Goal: Navigation & Orientation: Find specific page/section

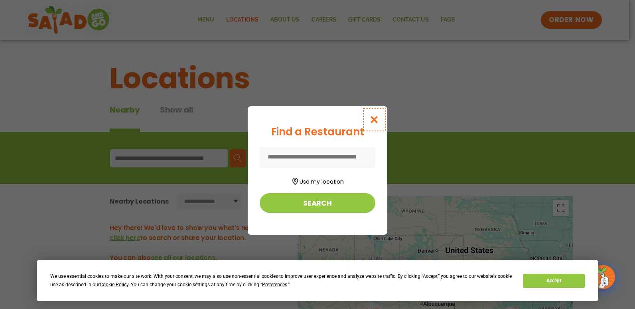
click at [375, 118] on icon "Close modal" at bounding box center [374, 119] width 10 height 8
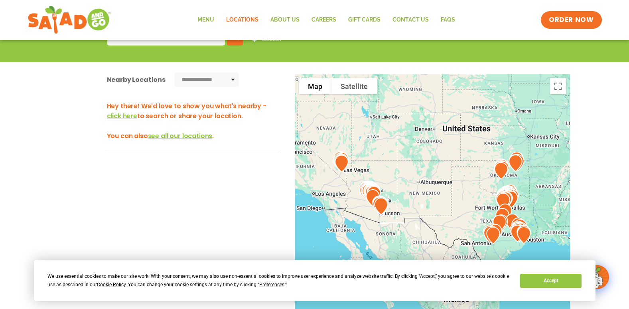
scroll to position [121, 0]
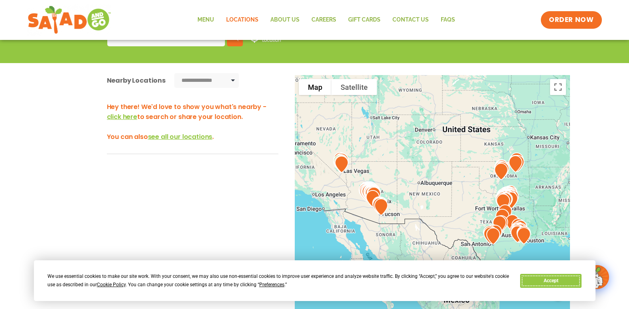
click at [557, 280] on button "Accept" at bounding box center [550, 281] width 61 height 14
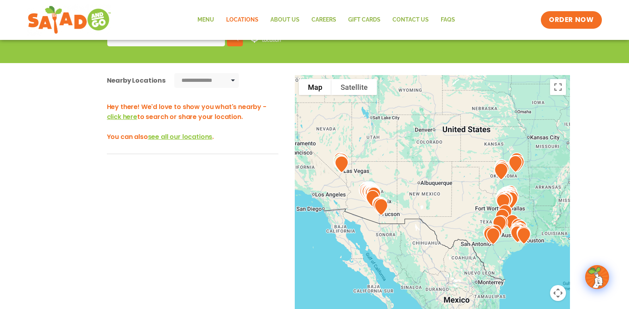
click at [179, 135] on span "see all our locations" at bounding box center [180, 136] width 65 height 9
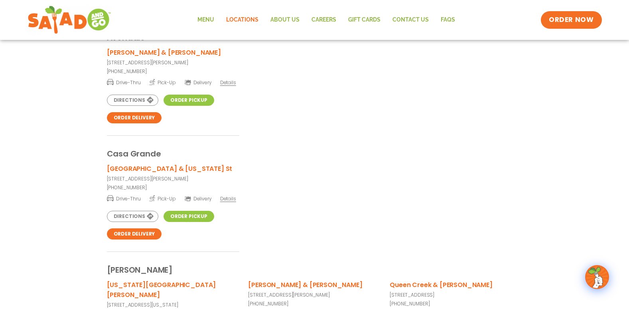
scroll to position [0, 0]
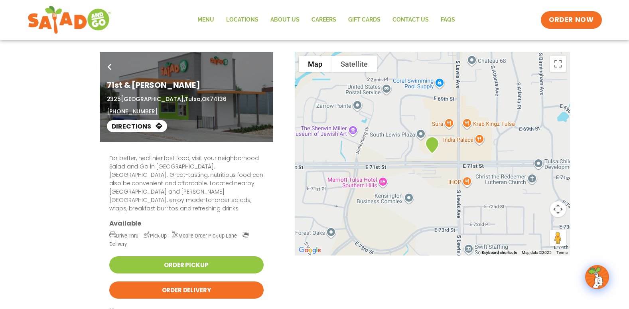
click at [239, 106] on div "[STREET_ADDRESS] (539) 209-2245" at bounding box center [186, 105] width 159 height 21
click at [139, 128] on link "Directions" at bounding box center [137, 126] width 60 height 12
